Goal: Obtain resource: Download file/media

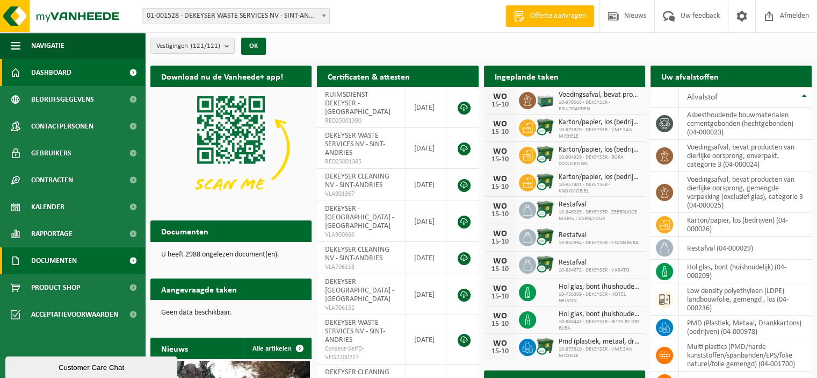
click at [56, 264] on span "Documenten" at bounding box center [54, 260] width 46 height 27
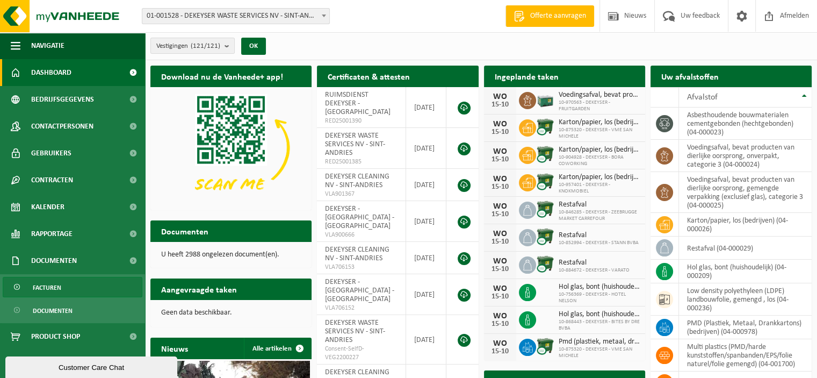
click at [52, 288] on span "Facturen" at bounding box center [47, 287] width 28 height 20
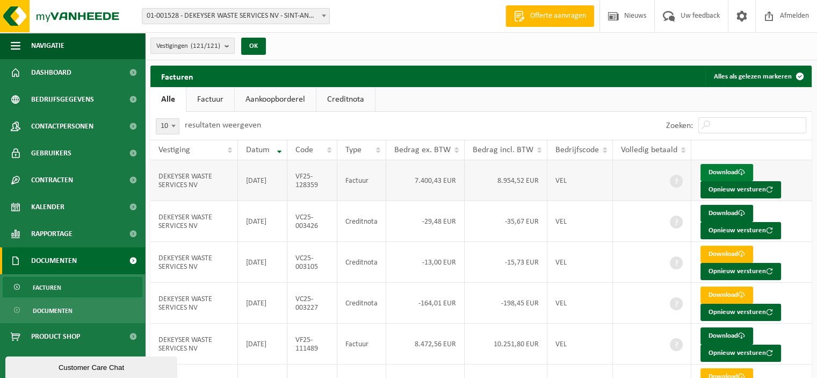
click at [733, 169] on link "Download" at bounding box center [727, 172] width 53 height 17
click at [224, 18] on span "01-001528 - DEKEYSER WASTE SERVICES NV - SINT-ANDRIES" at bounding box center [235, 16] width 187 height 15
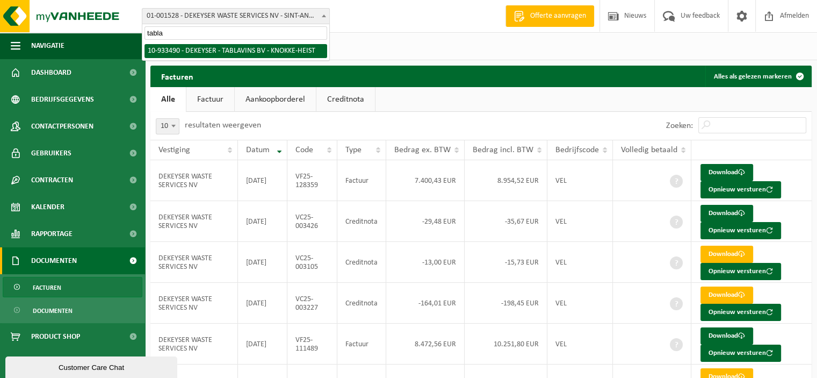
type input "tabla"
select select "135684"
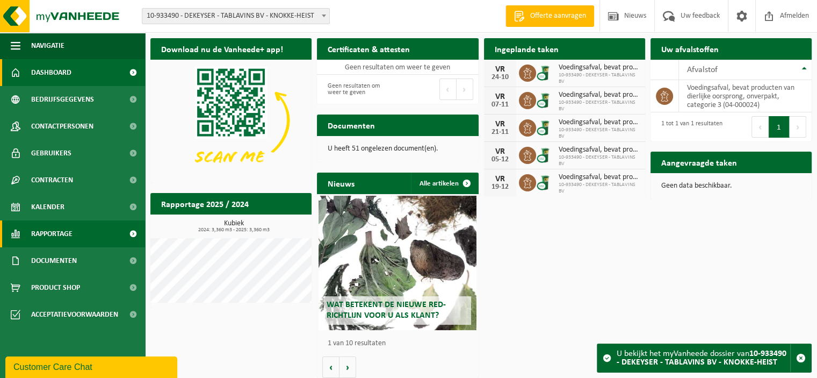
click at [60, 238] on span "Rapportage" at bounding box center [51, 233] width 41 height 27
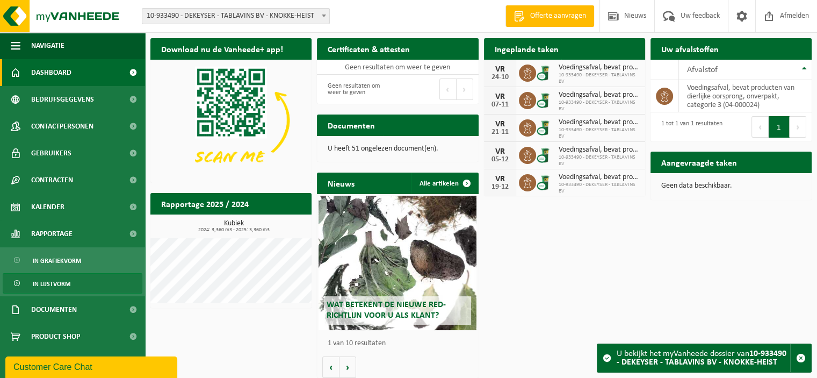
click at [71, 279] on link "In lijstvorm" at bounding box center [73, 283] width 140 height 20
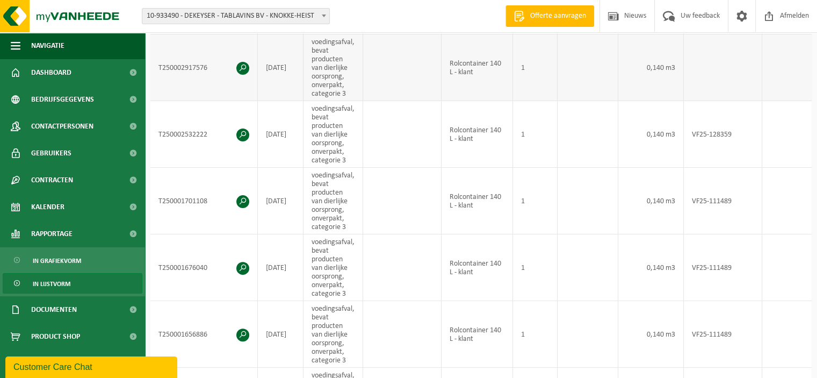
scroll to position [161, 0]
